Goal: Task Accomplishment & Management: Manage account settings

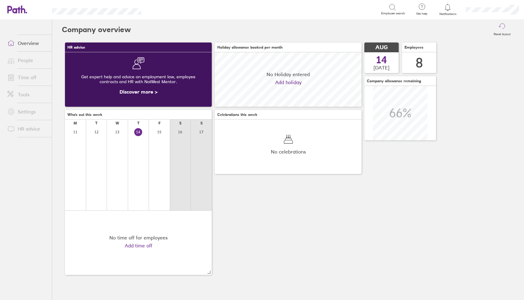
scroll to position [55, 147]
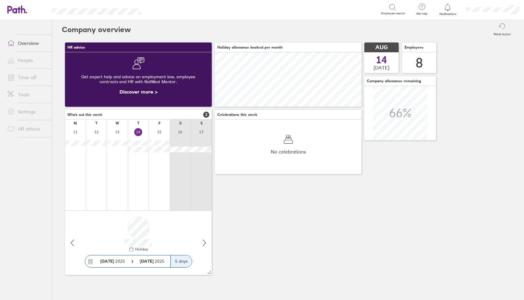
click at [28, 78] on link "Time off" at bounding box center [26, 77] width 49 height 12
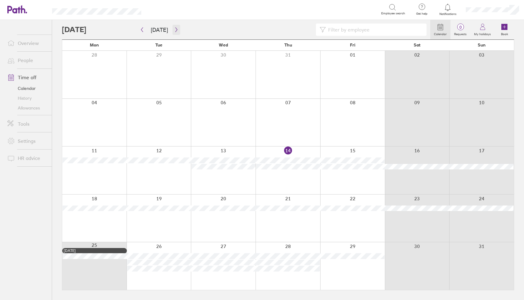
click at [175, 31] on icon "button" at bounding box center [176, 29] width 5 height 5
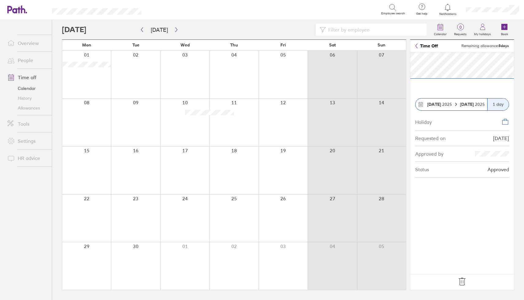
click at [462, 283] on icon at bounding box center [462, 282] width 10 height 10
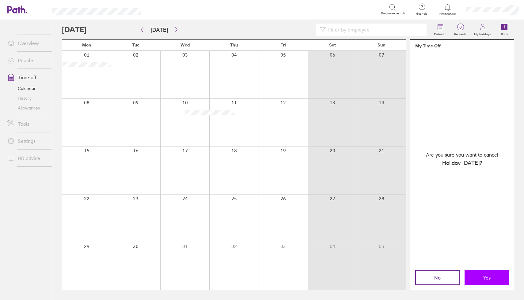
click at [477, 277] on button "Yes" at bounding box center [486, 278] width 44 height 15
